Goal: Task Accomplishment & Management: Manage account settings

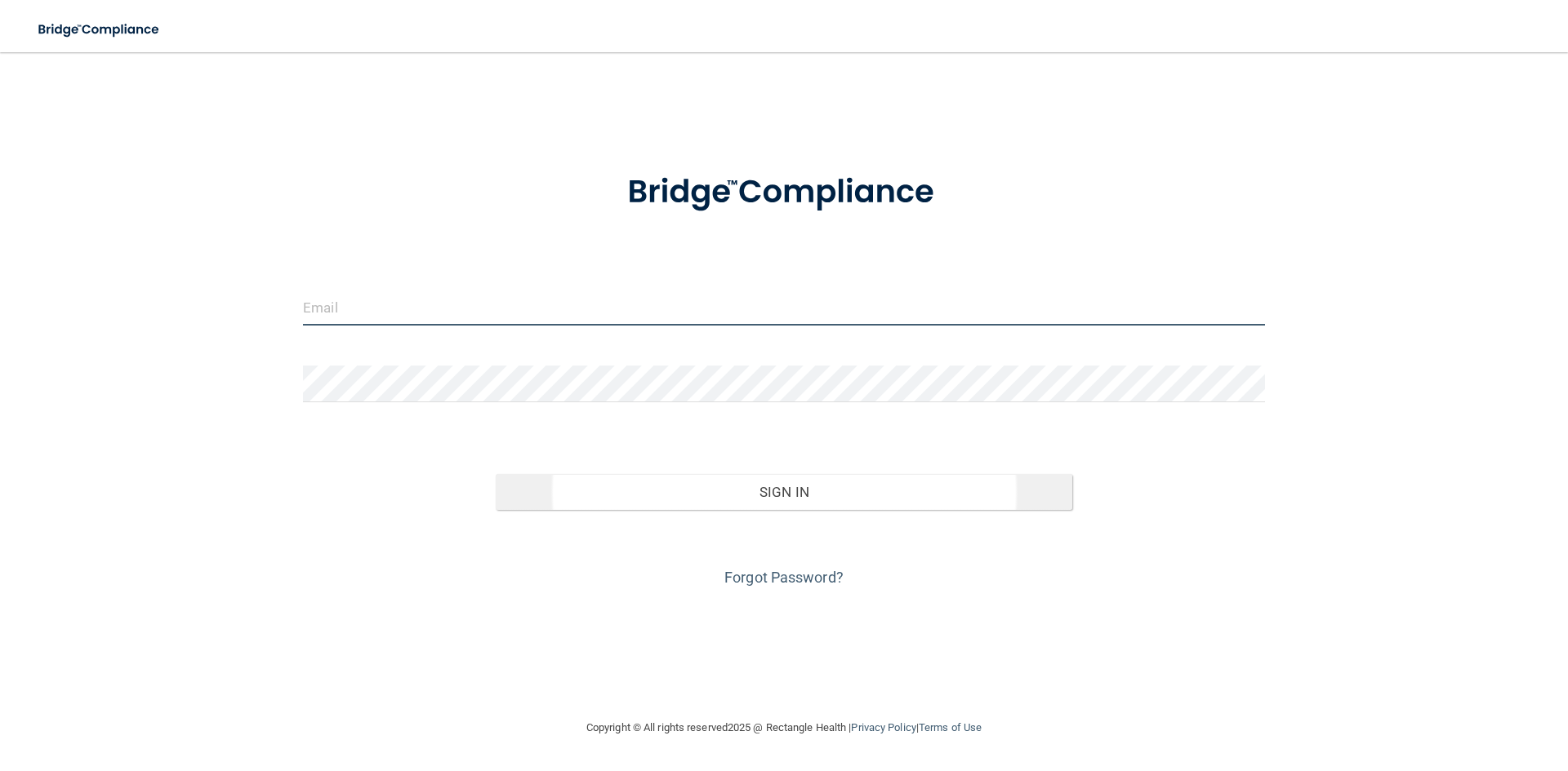
type input "[PERSON_NAME][EMAIL_ADDRESS][PERSON_NAME][DOMAIN_NAME]"
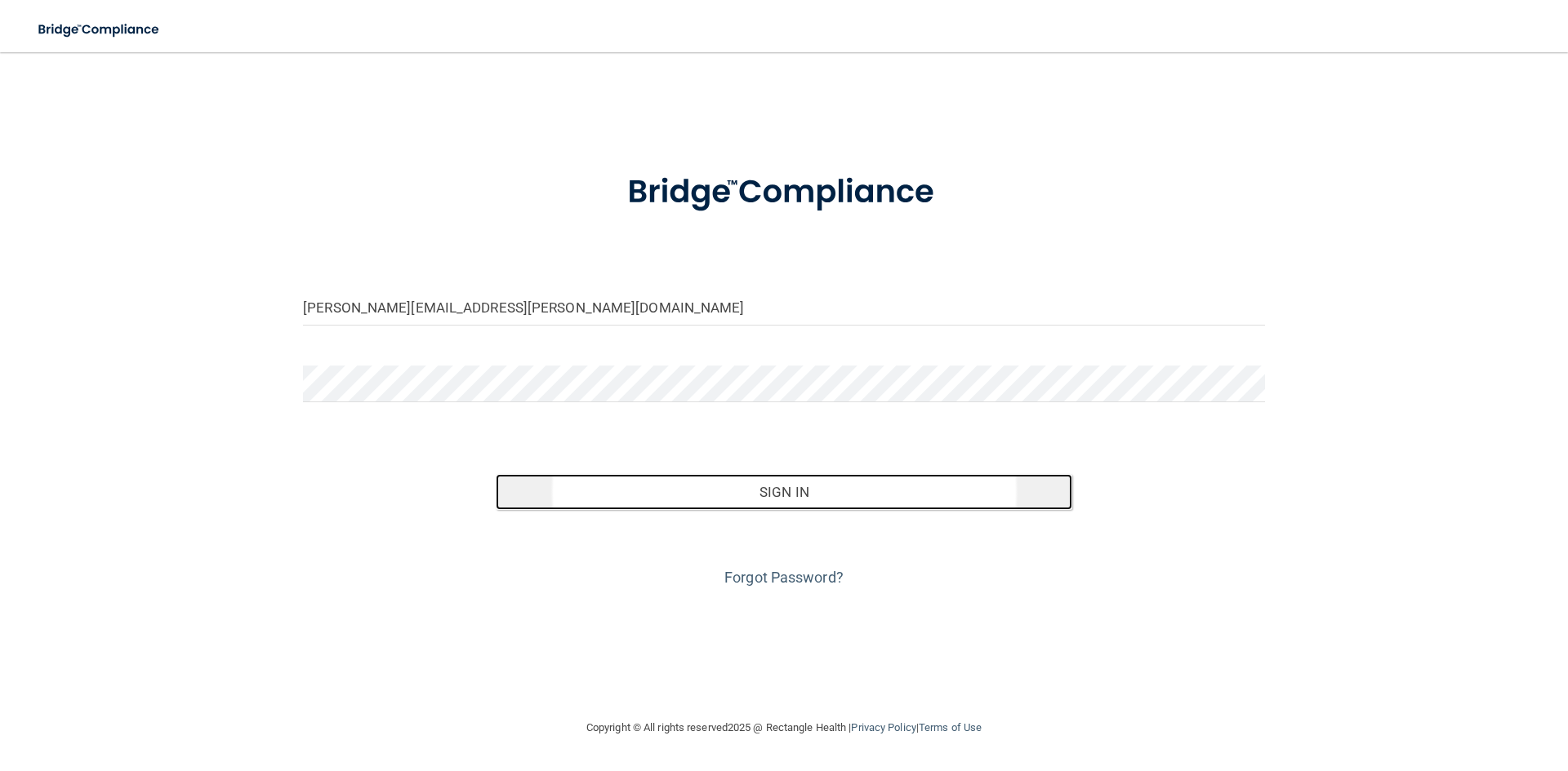
click at [580, 500] on button "Sign In" at bounding box center [784, 492] width 577 height 36
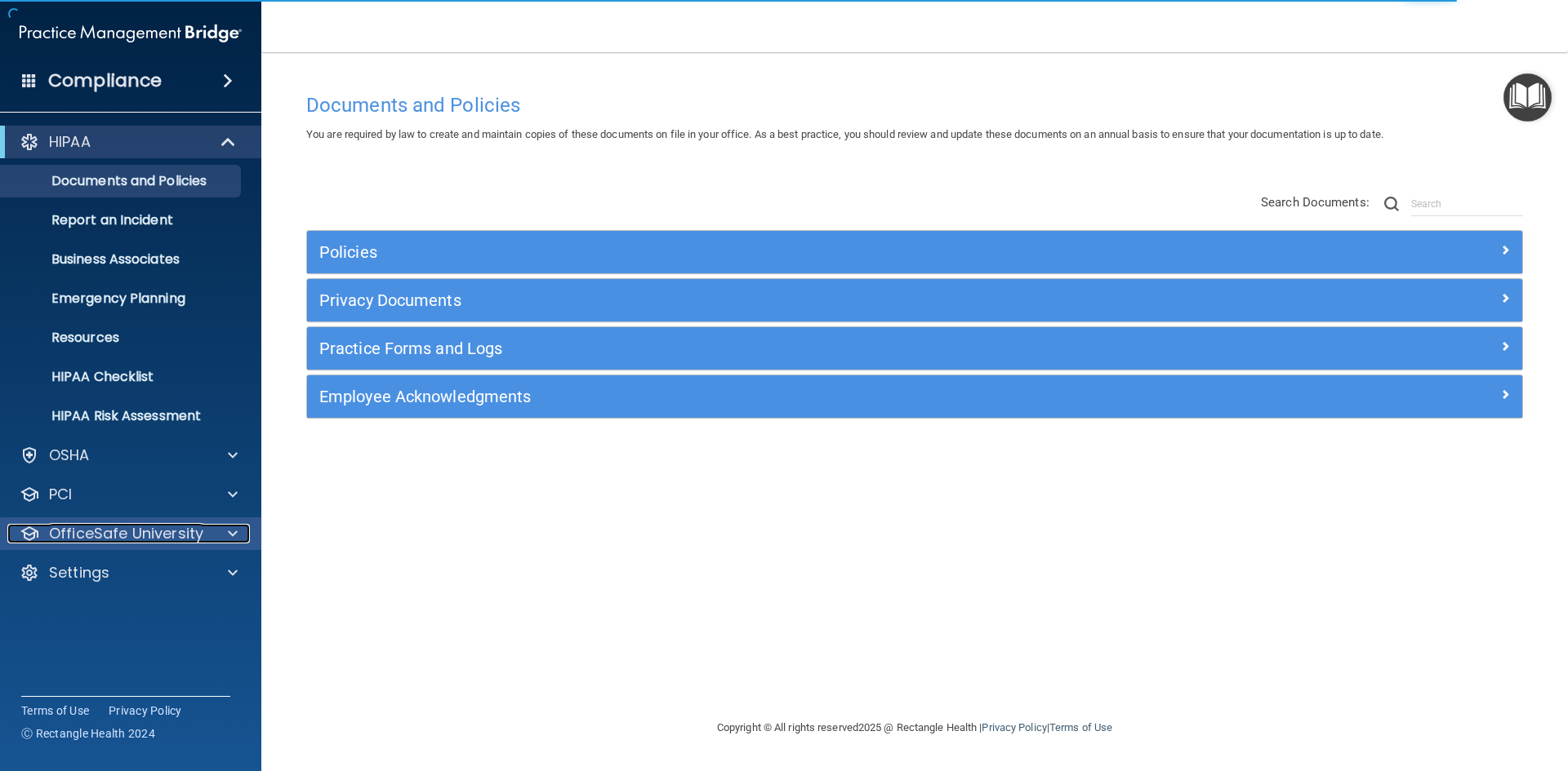
click at [91, 530] on p "OfficeSafe University" at bounding box center [126, 533] width 154 height 20
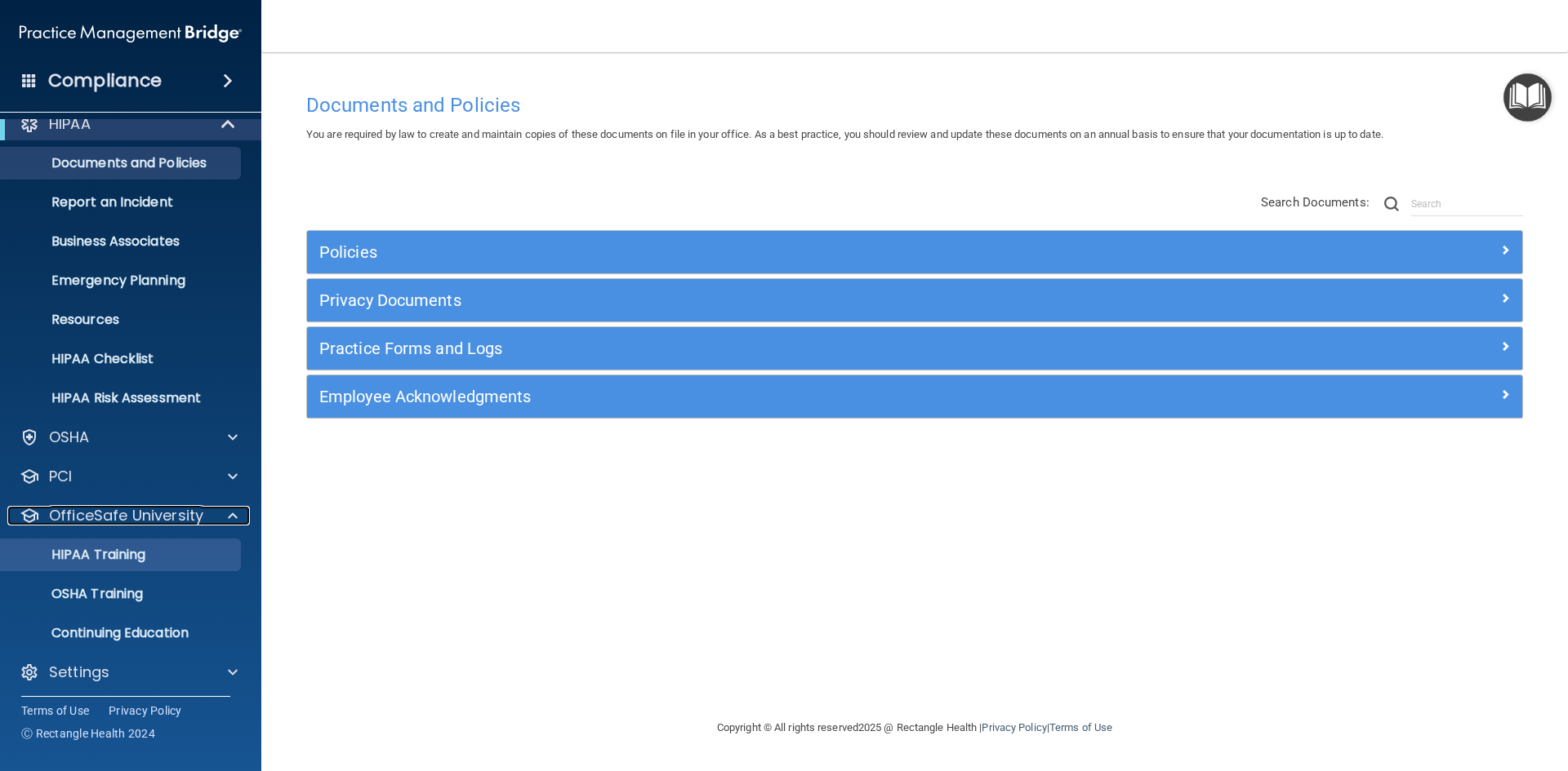
scroll to position [24, 0]
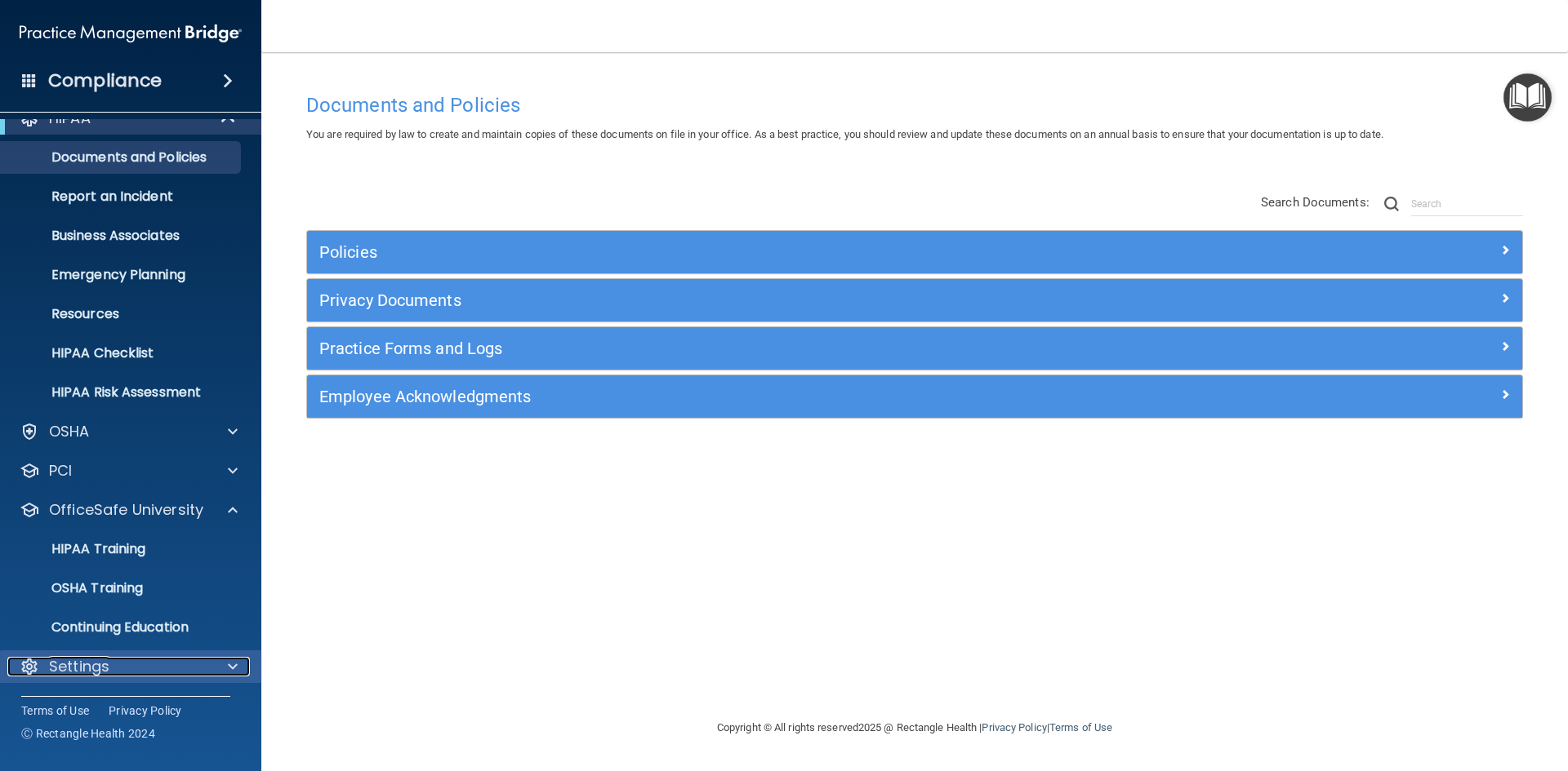
click at [67, 661] on p "Settings" at bounding box center [79, 667] width 61 height 20
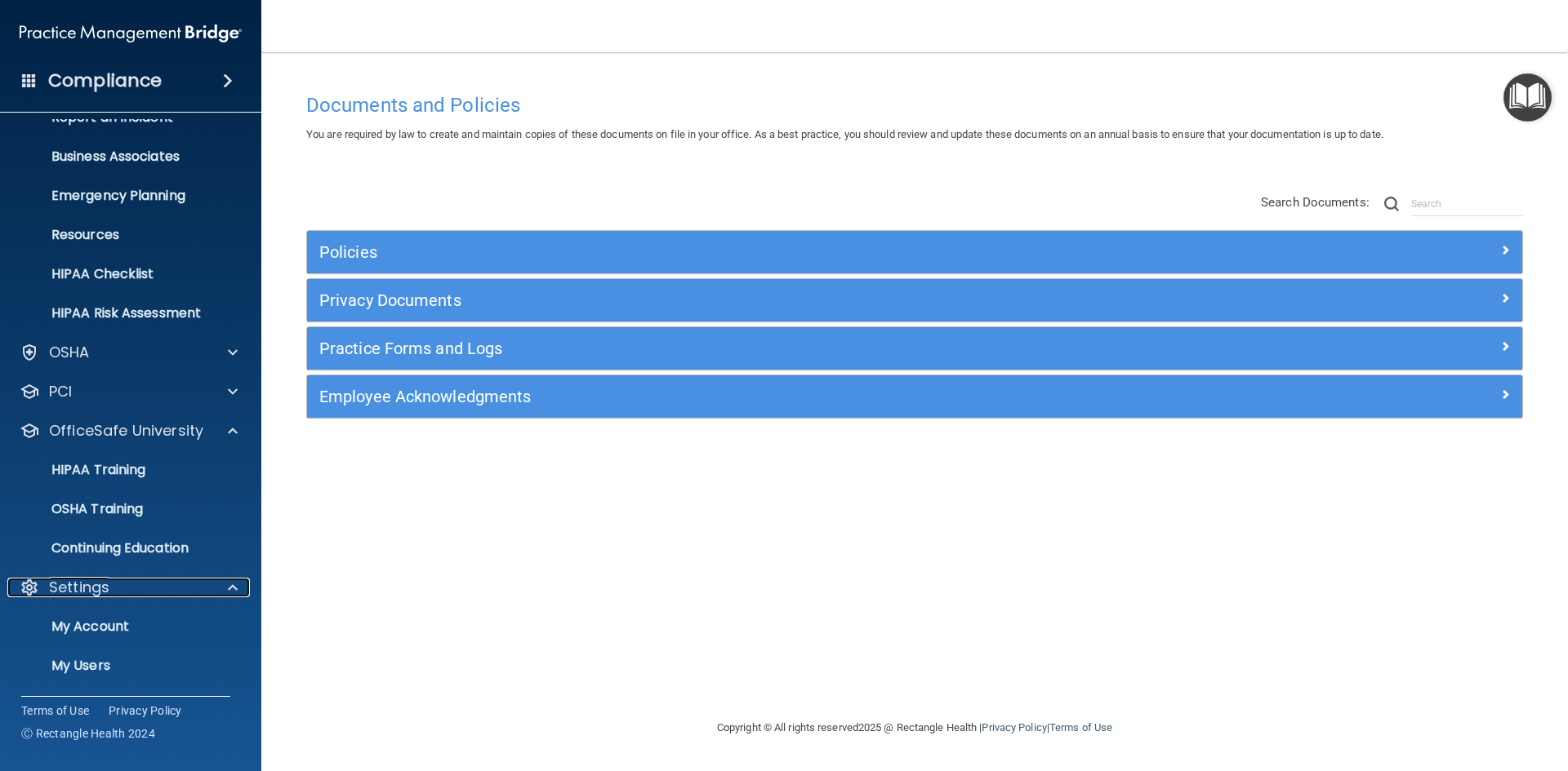
scroll to position [180, 0]
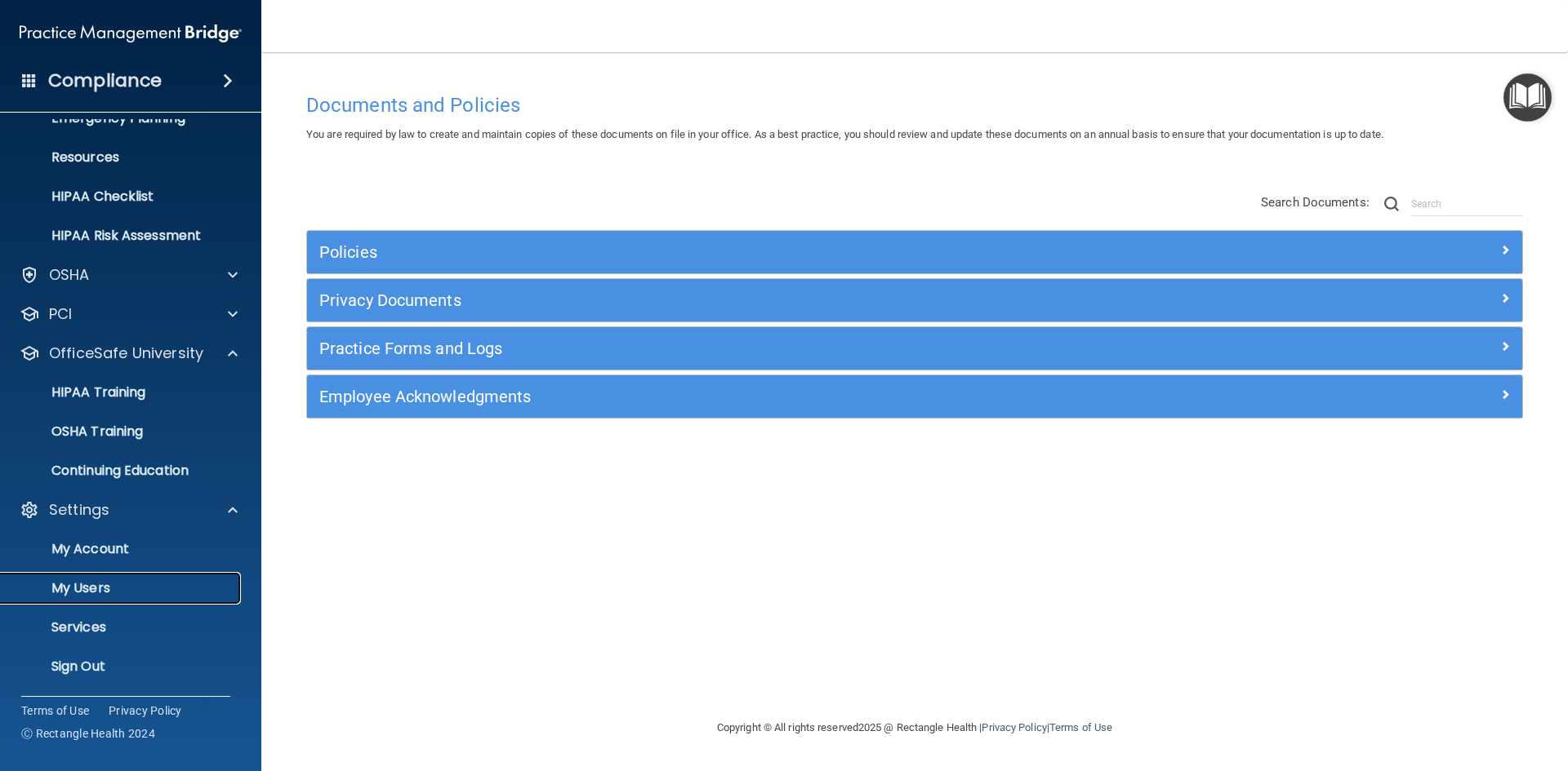
click at [89, 583] on p "My Users" at bounding box center [121, 588] width 223 height 16
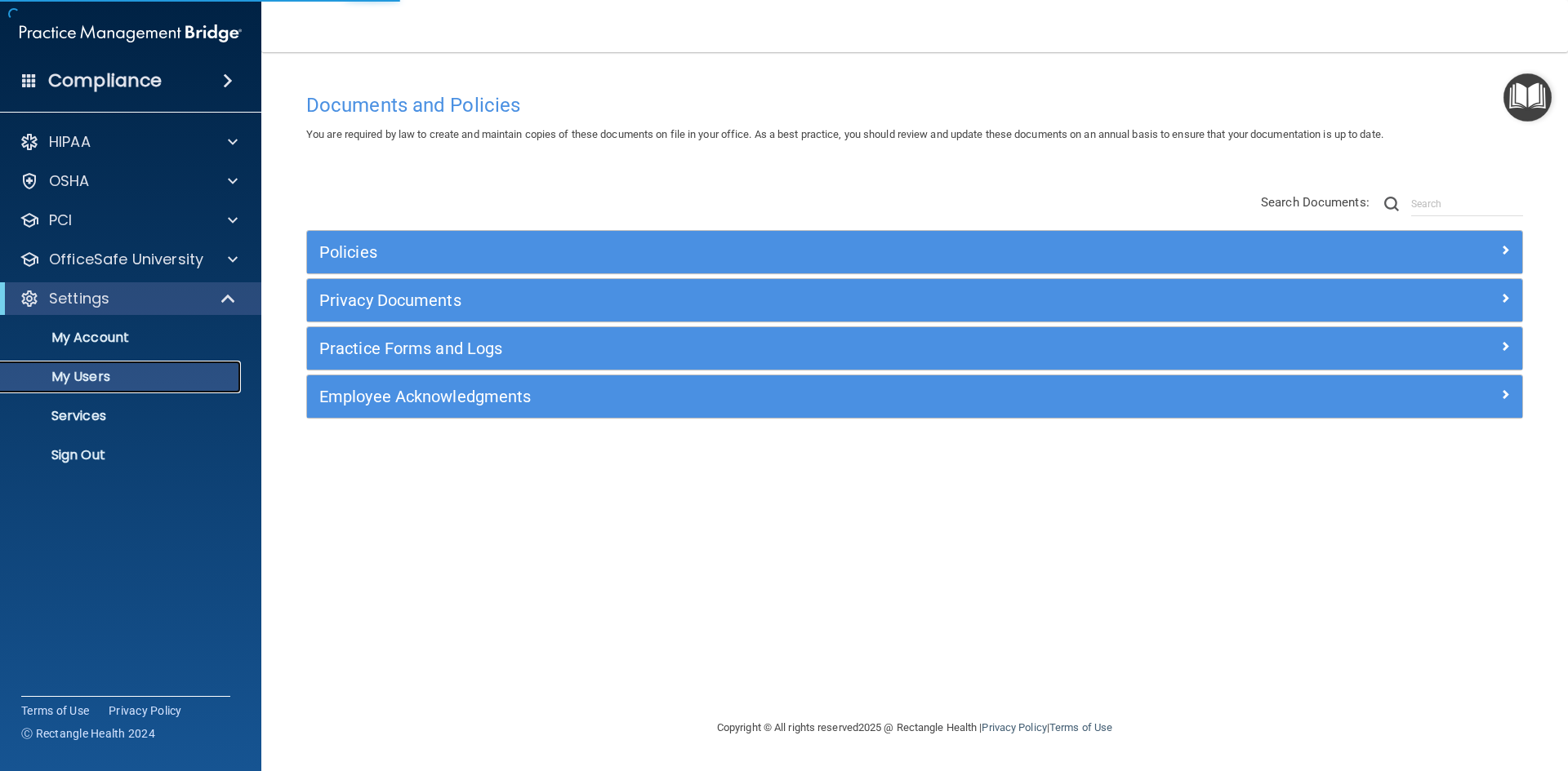
select select "20"
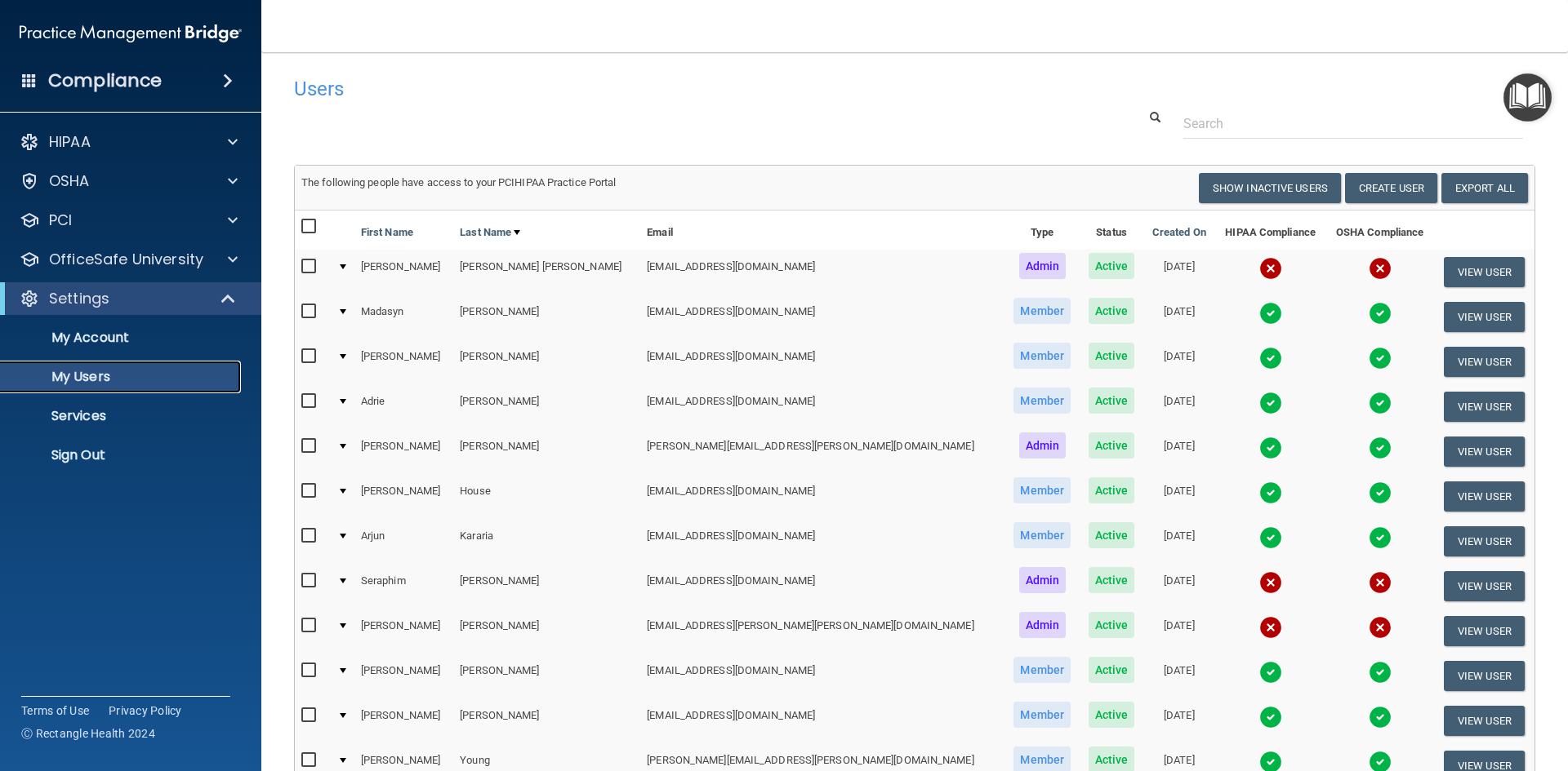
scroll to position [82, 0]
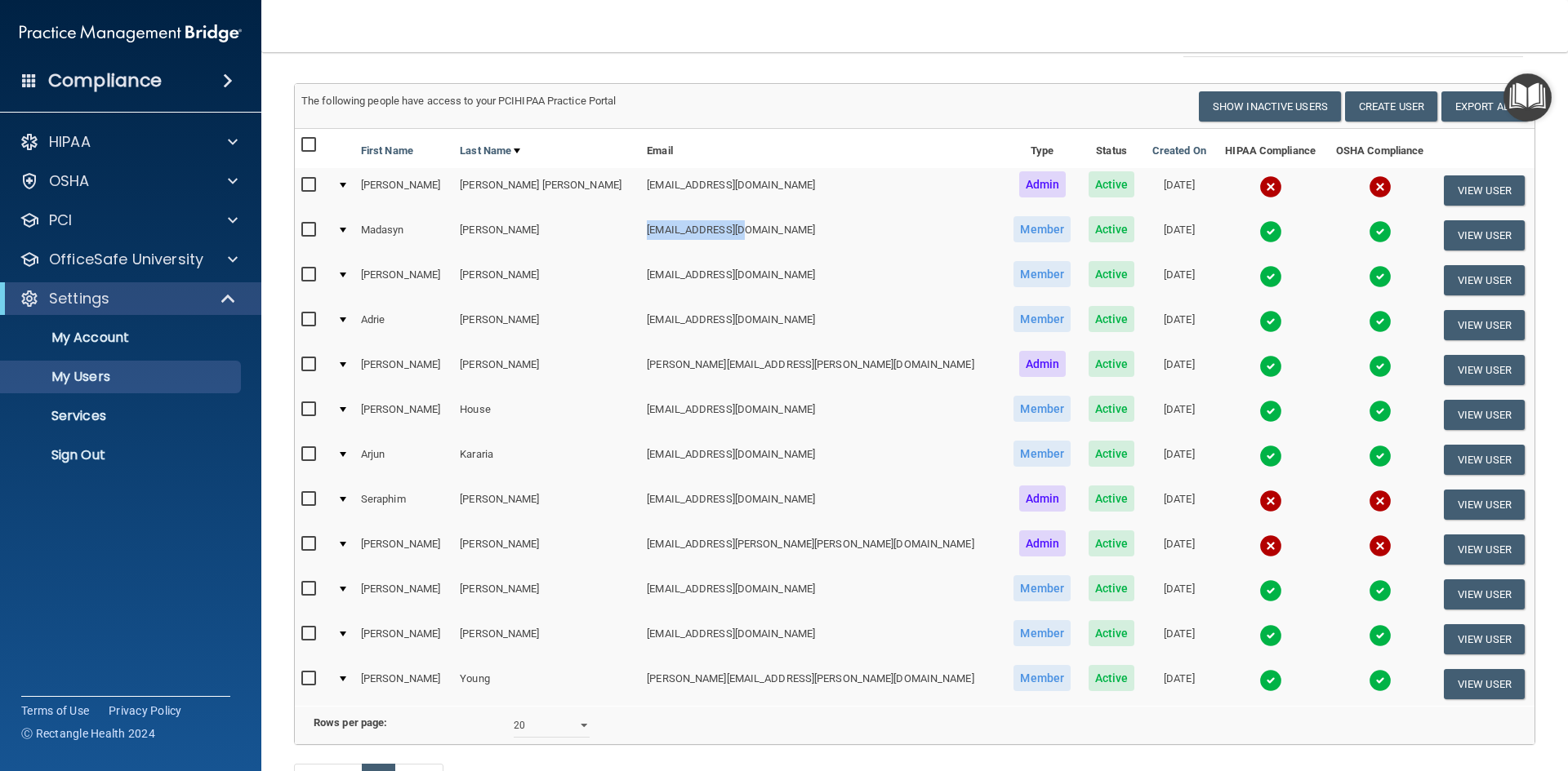
drag, startPoint x: 681, startPoint y: 233, endPoint x: 585, endPoint y: 227, distance: 96.2
click at [640, 227] on td "[EMAIL_ADDRESS][DOMAIN_NAME]" at bounding box center [822, 235] width 364 height 45
copy td "[EMAIL_ADDRESS][DOMAIN_NAME]"
drag, startPoint x: 582, startPoint y: 586, endPoint x: 680, endPoint y: 587, distance: 98.0
click at [681, 587] on td "[EMAIL_ADDRESS][DOMAIN_NAME]" at bounding box center [822, 594] width 364 height 45
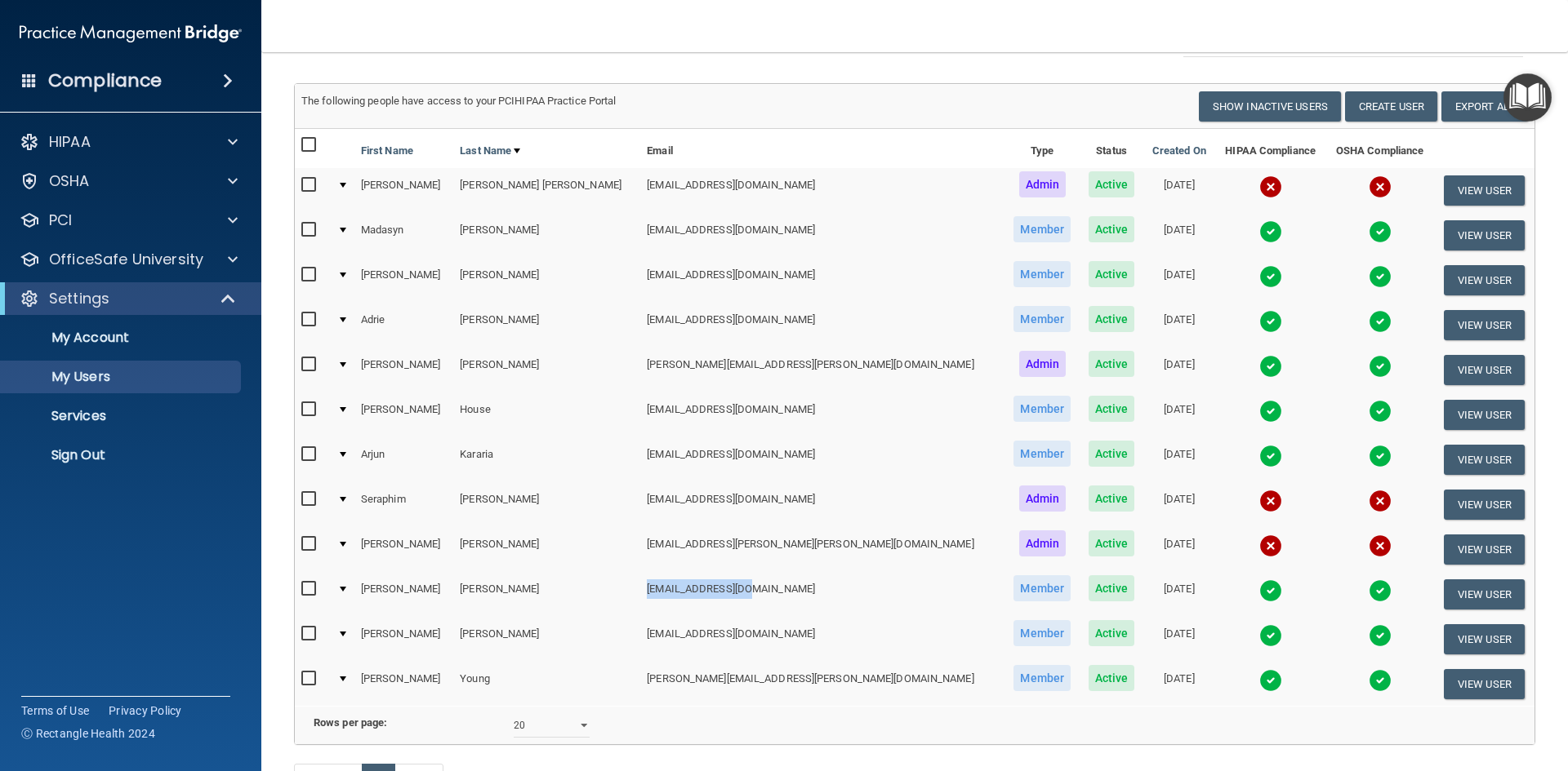
copy td "[EMAIL_ADDRESS][DOMAIN_NAME]"
